Goal: Contribute content

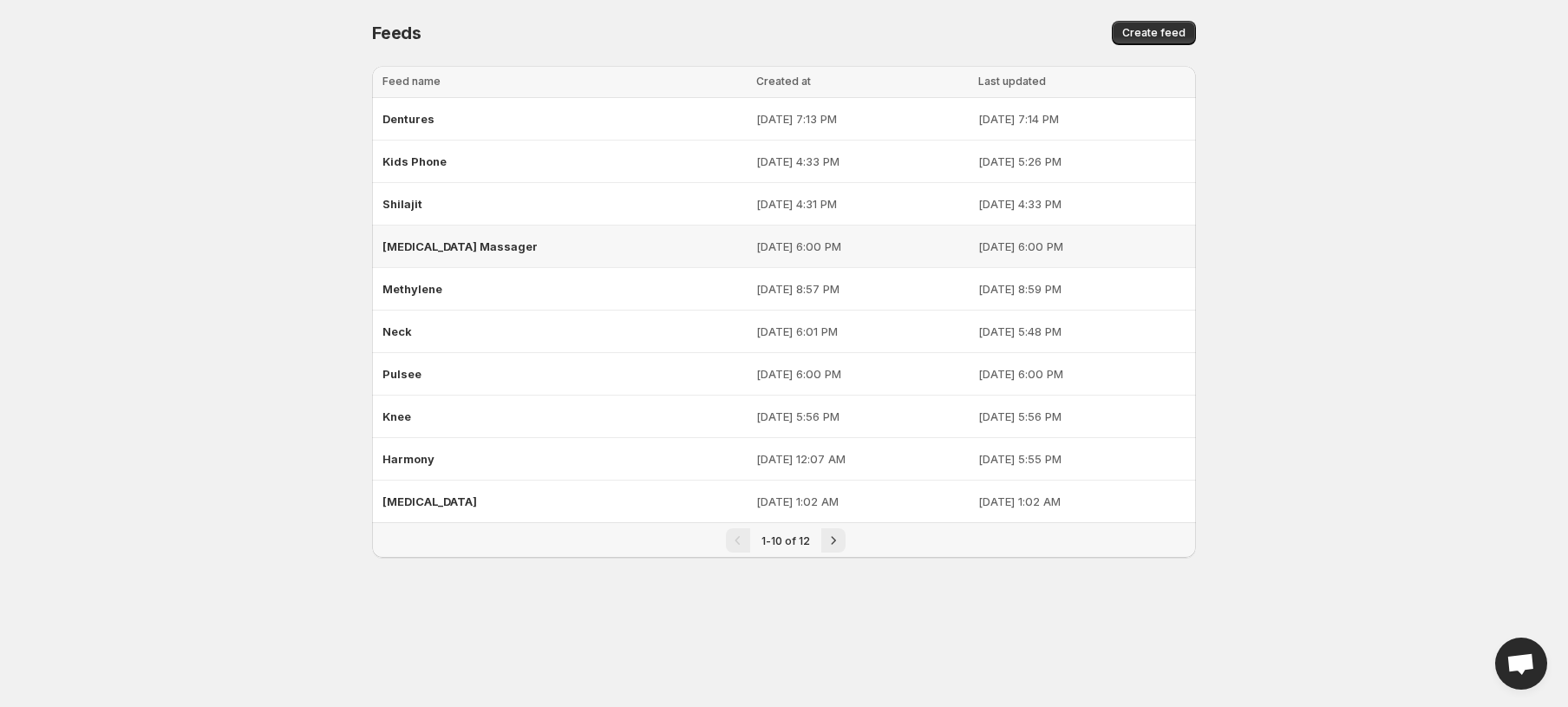
click at [757, 242] on p "[DATE] 6:00 PM" at bounding box center [862, 246] width 211 height 17
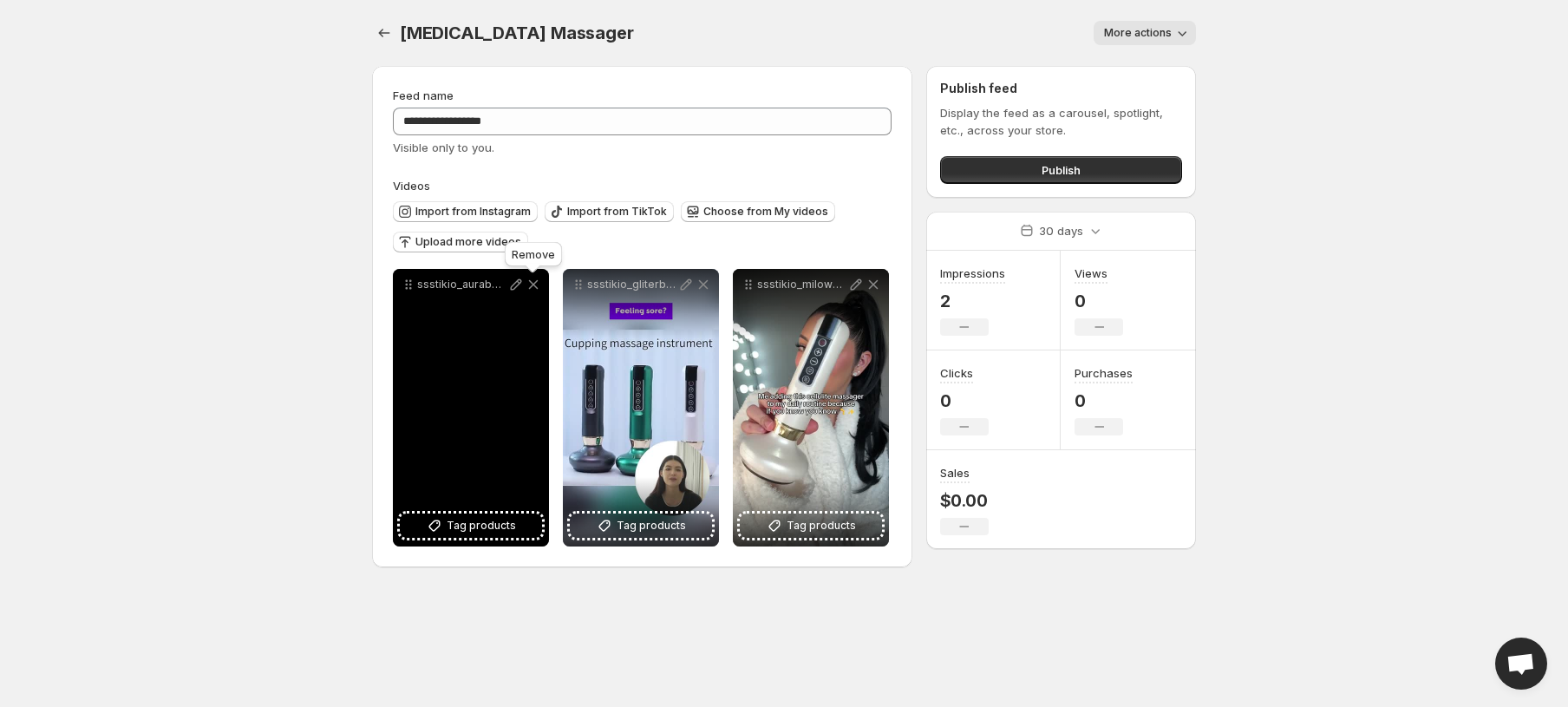
click at [542, 284] on div "ssstikio_aurabeauty_md1_1745351228258" at bounding box center [471, 284] width 156 height 31
click at [539, 282] on icon at bounding box center [532, 284] width 17 height 17
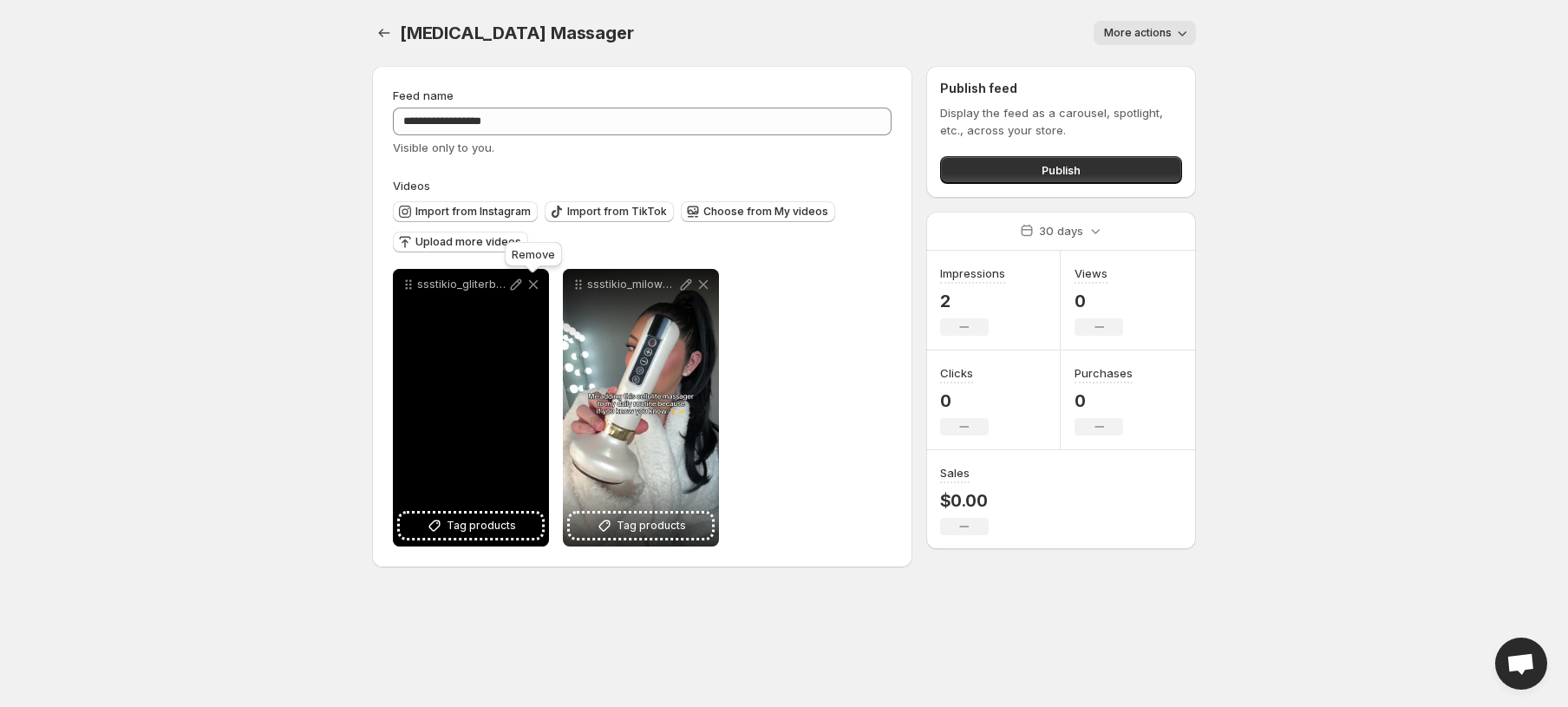
click at [539, 282] on icon at bounding box center [532, 284] width 17 height 17
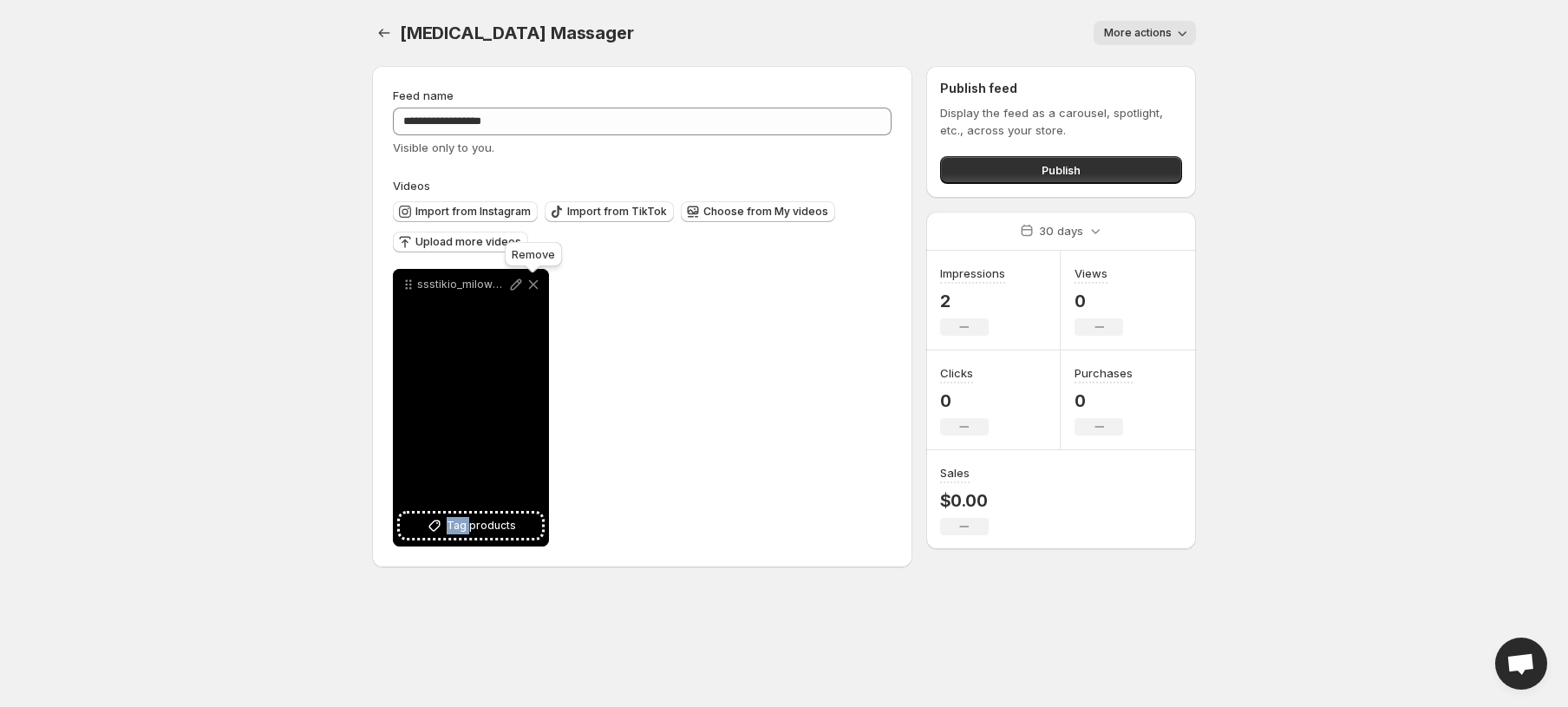
click at [539, 282] on icon at bounding box center [532, 284] width 17 height 17
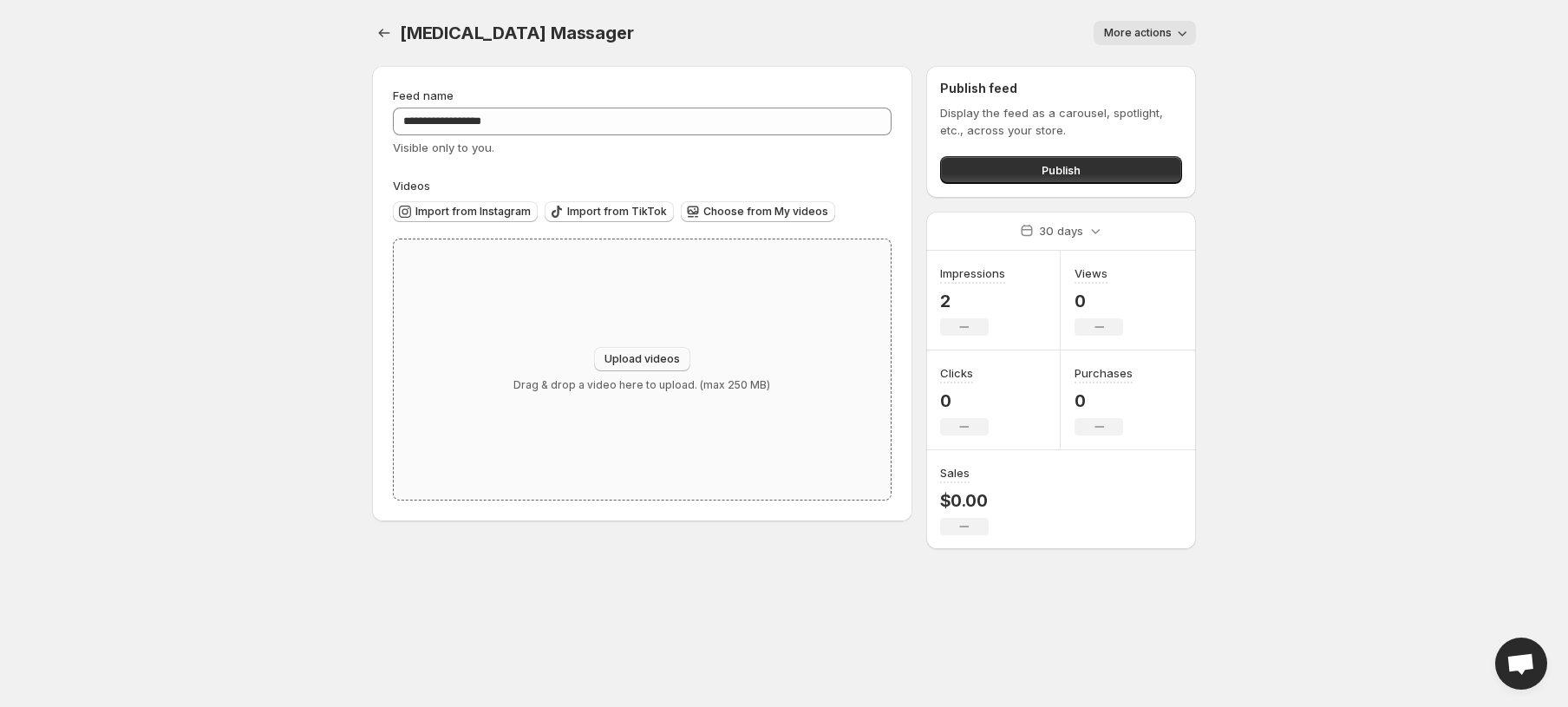
click at [628, 353] on span "Upload videos" at bounding box center [642, 359] width 75 height 14
type input "**********"
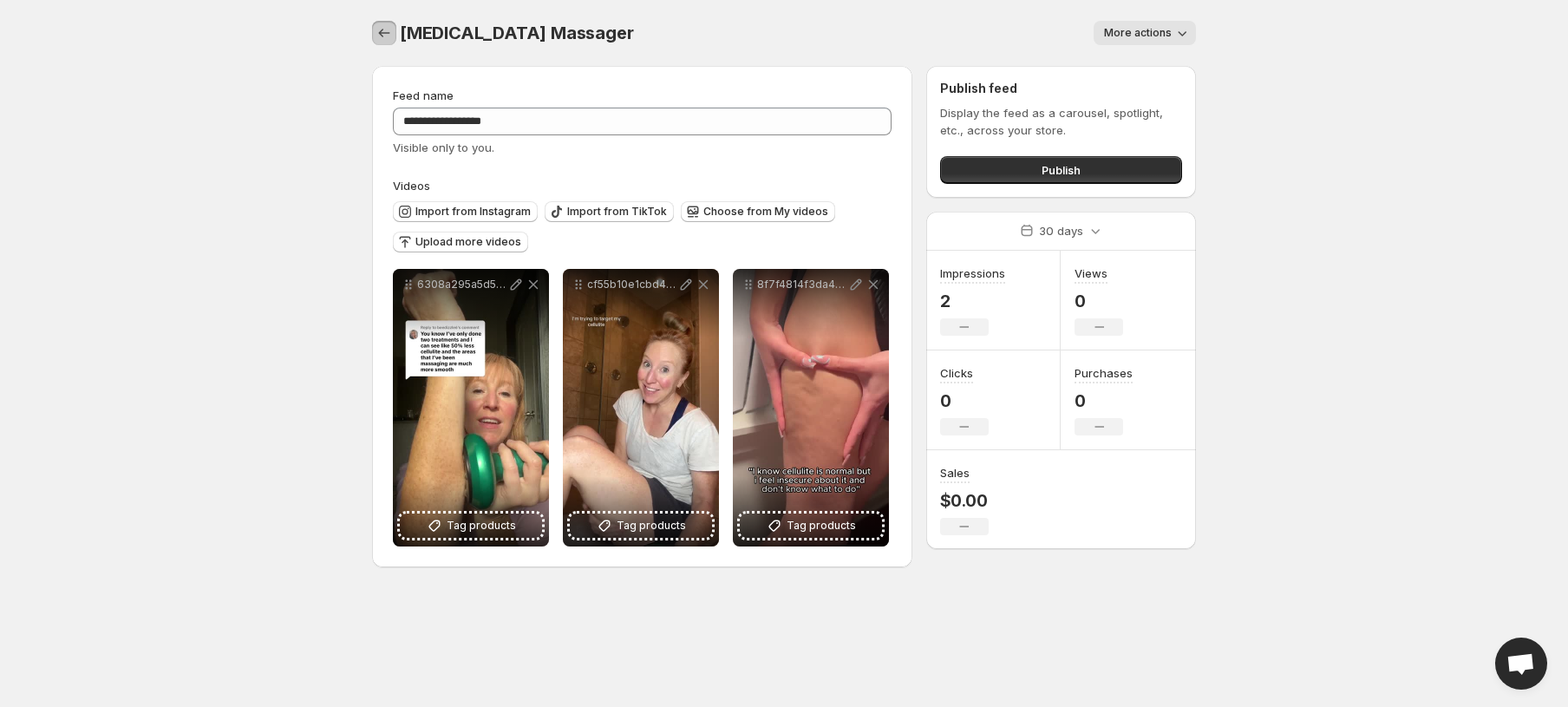
click at [382, 35] on icon "Settings" at bounding box center [383, 32] width 17 height 17
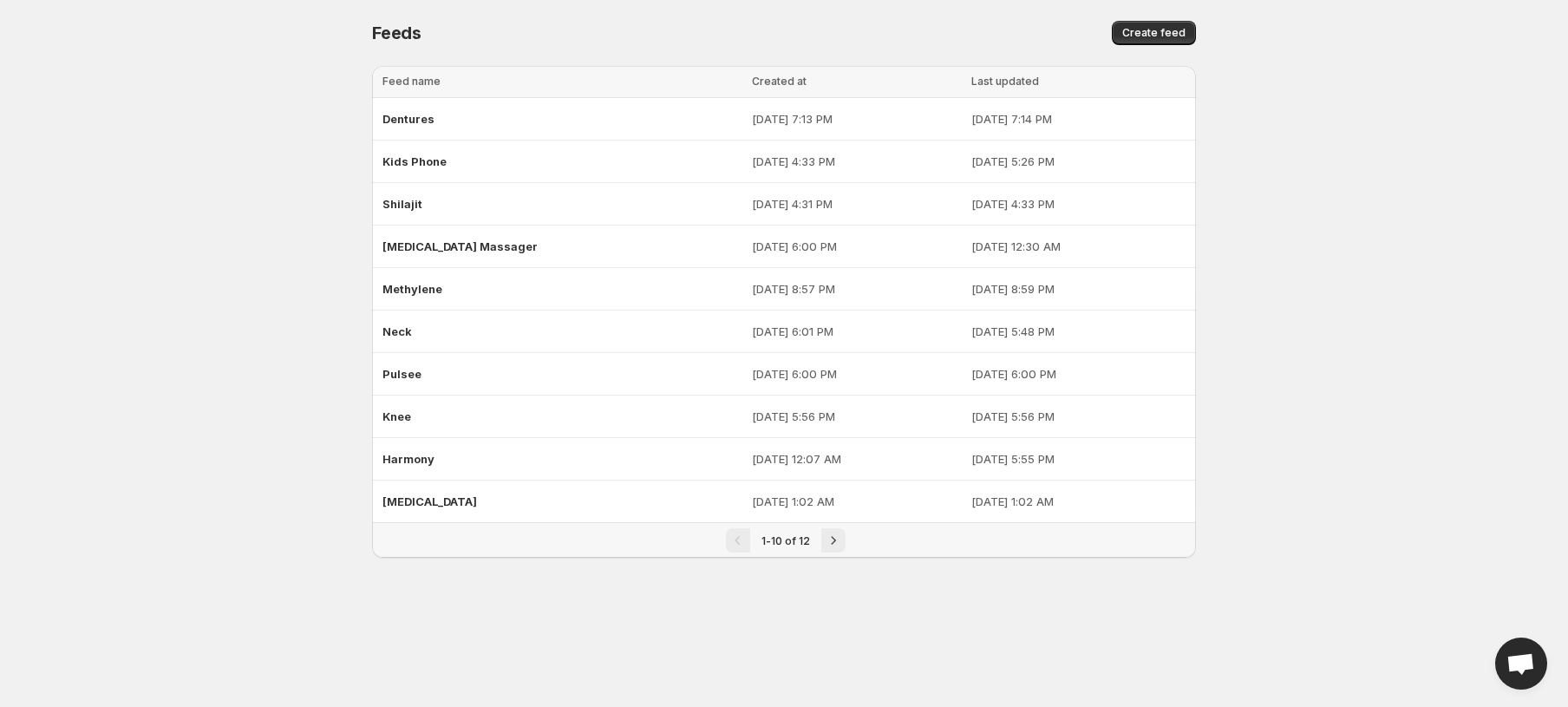
click at [247, 144] on body "Home Feeds Videos Subscription Settings Feeds. This page is ready Feeds Create …" at bounding box center [784, 353] width 1568 height 707
